Goal: Check status: Check status

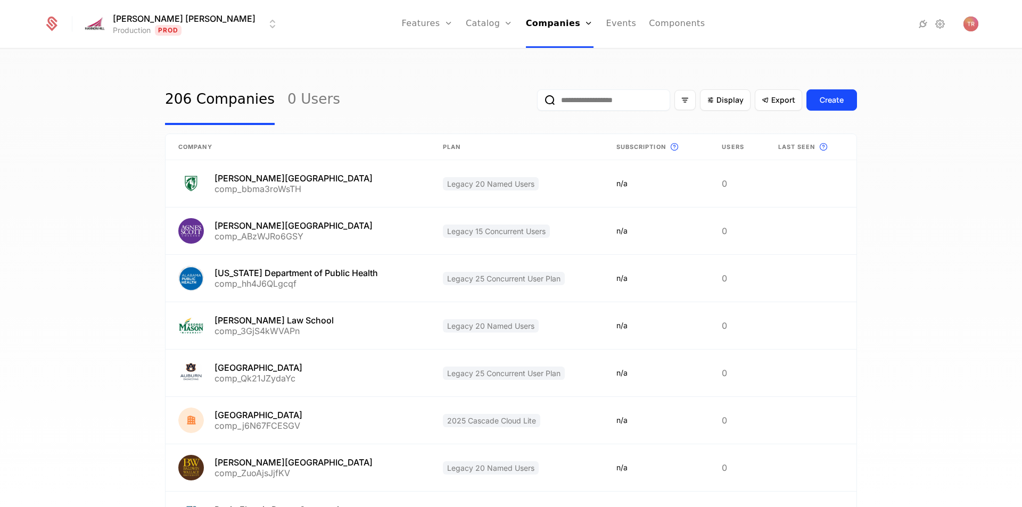
click at [599, 103] on input "email" at bounding box center [603, 99] width 133 height 21
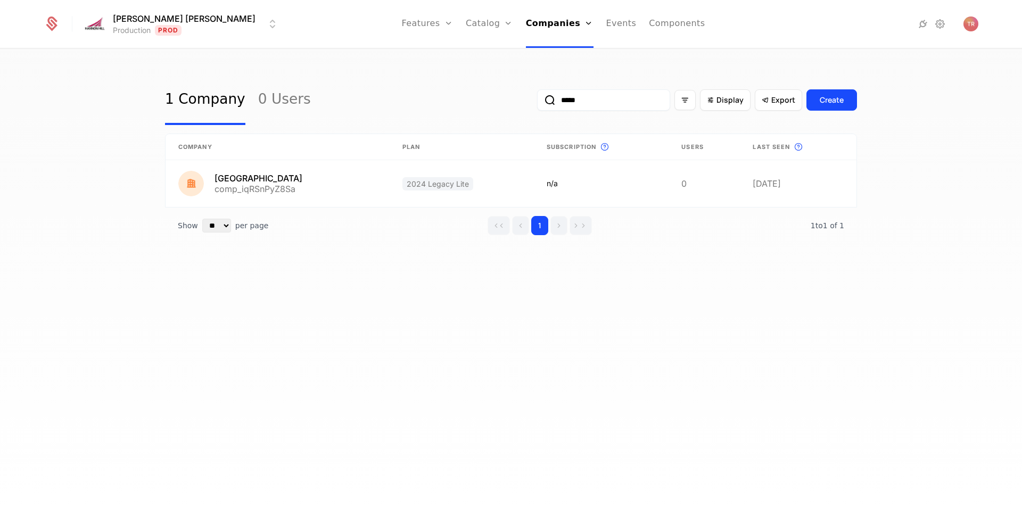
type input "*****"
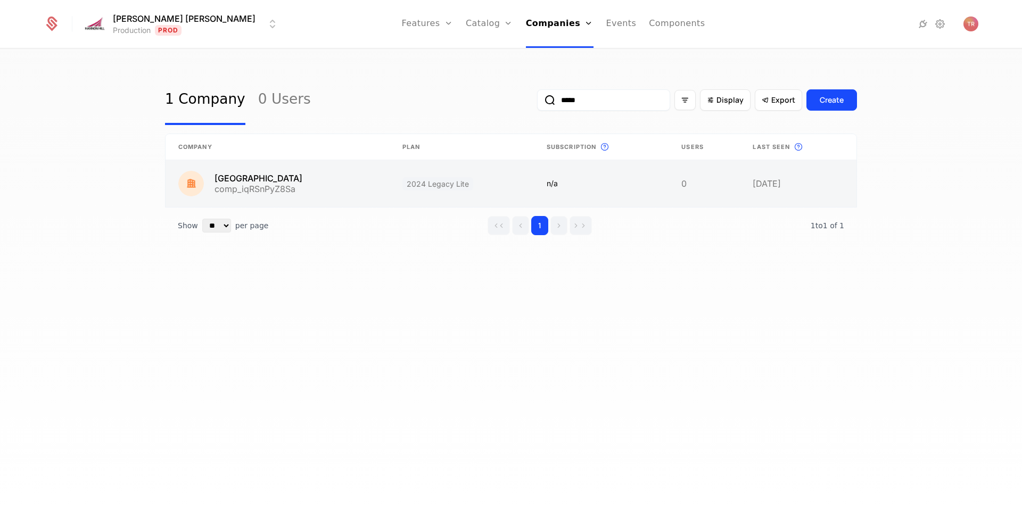
click at [263, 180] on link at bounding box center [278, 183] width 224 height 47
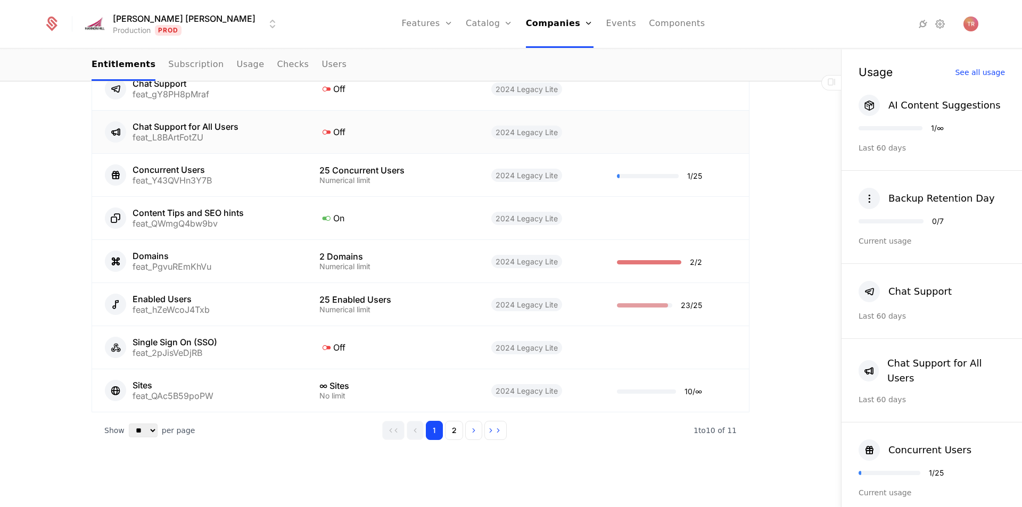
scroll to position [673, 0]
drag, startPoint x: 318, startPoint y: 298, endPoint x: 390, endPoint y: 299, distance: 72.4
click at [390, 299] on div "25 Enabled Users" at bounding box center [392, 299] width 146 height 9
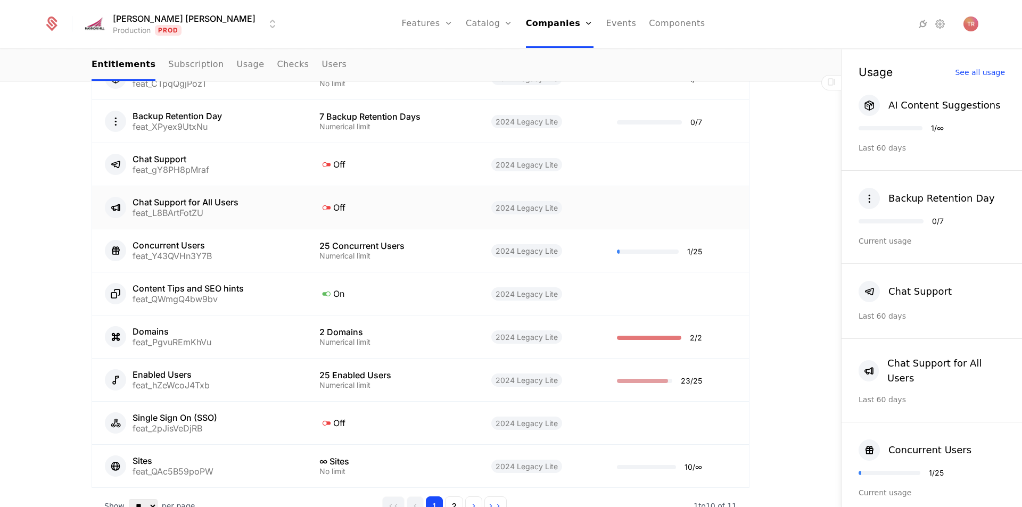
scroll to position [673, 0]
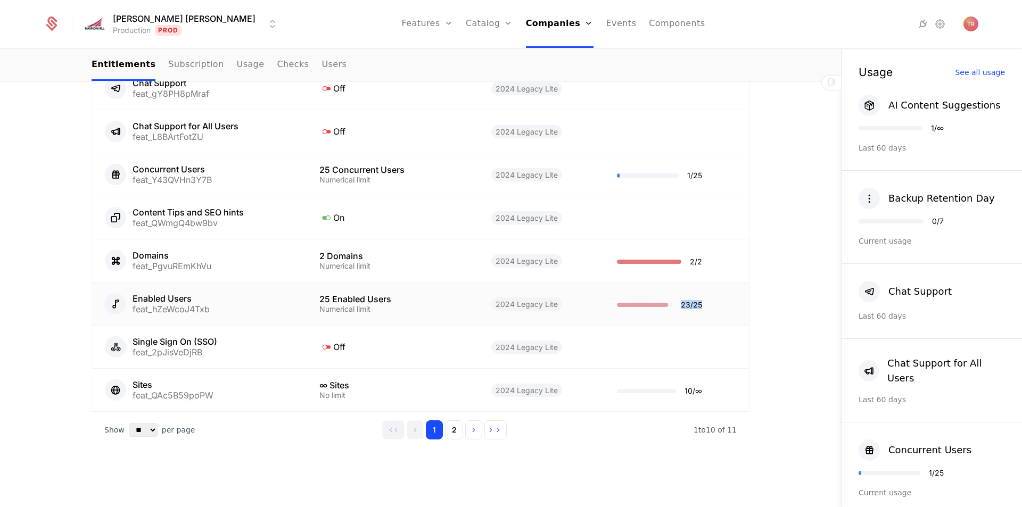
drag, startPoint x: 677, startPoint y: 305, endPoint x: 698, endPoint y: 305, distance: 21.8
click at [698, 305] on td "23 / 25" at bounding box center [676, 304] width 145 height 43
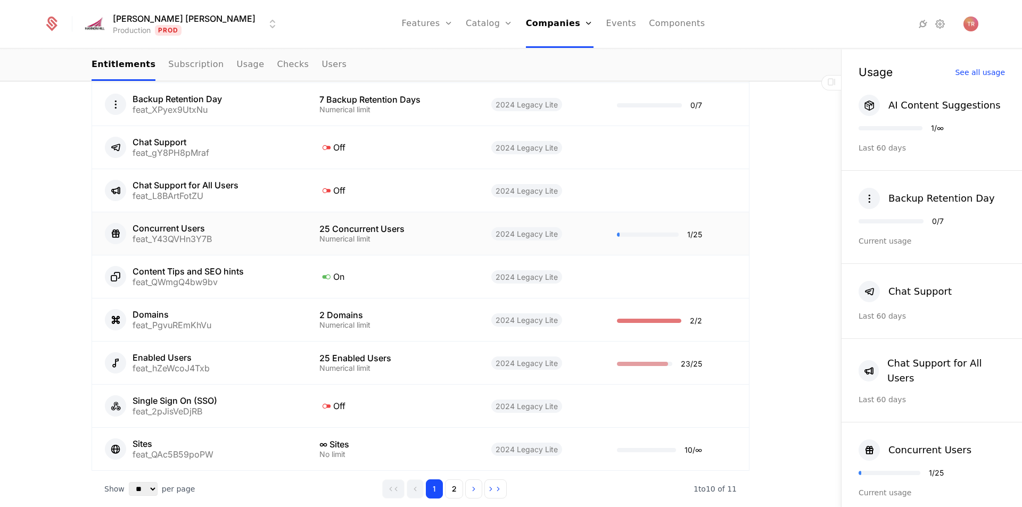
scroll to position [639, 0]
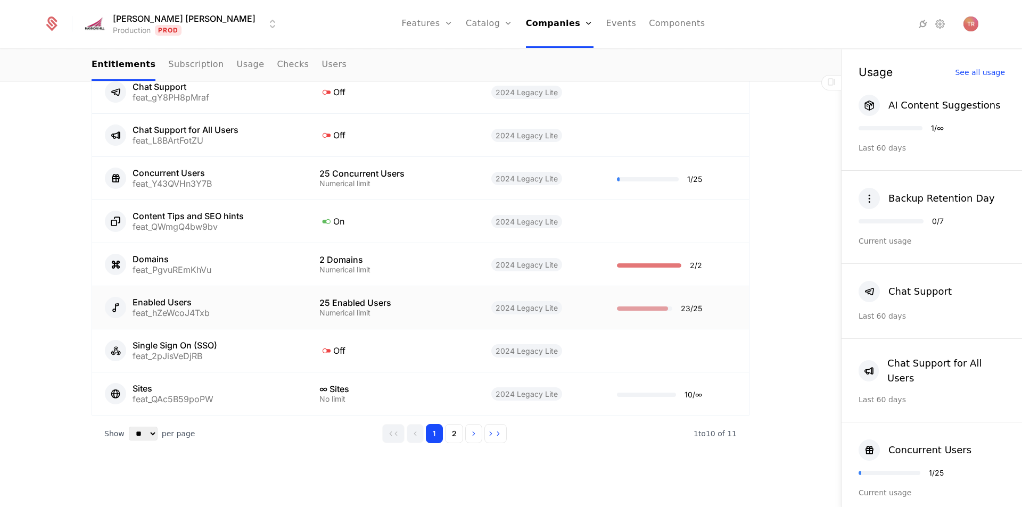
scroll to position [673, 0]
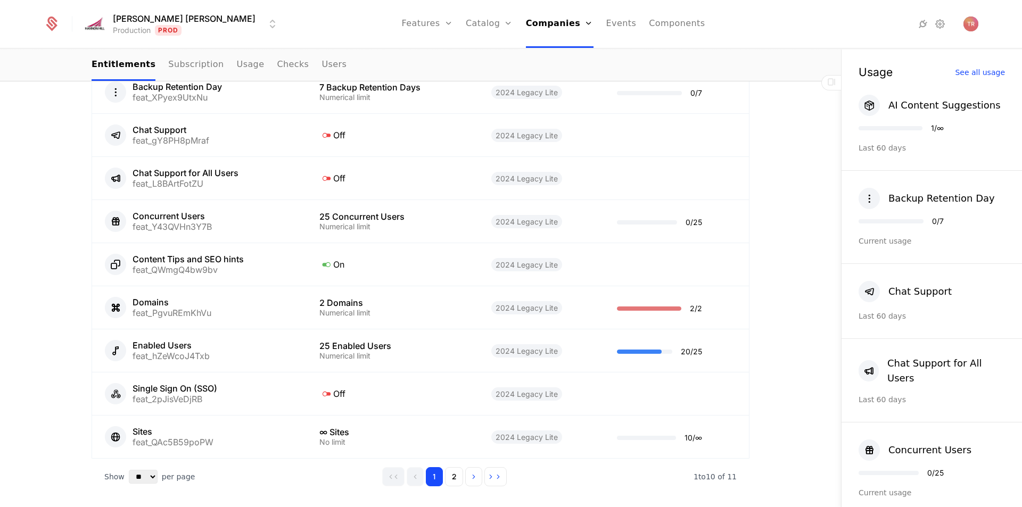
scroll to position [639, 0]
